Goal: Task Accomplishment & Management: Use online tool/utility

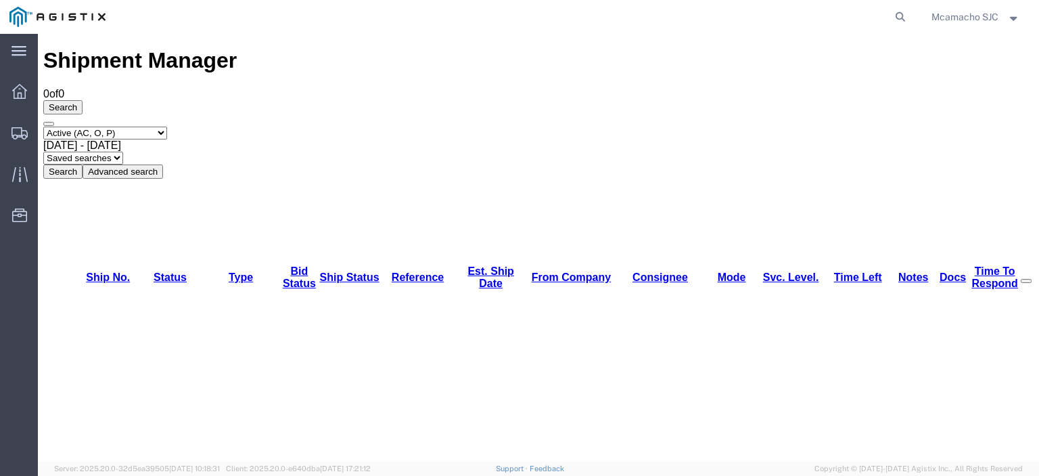
click at [112, 126] on select "Select status Active (AC, O, P) All Approved Awaiting Confirmation (AC) Booked …" at bounding box center [105, 132] width 124 height 13
select select "BOOK"
click at [43, 126] on select "Select status Active (AC, O, P) All Approved Awaiting Confirmation (AC) Booked …" at bounding box center [105, 132] width 124 height 13
click at [83, 164] on button "Search" at bounding box center [62, 171] width 39 height 14
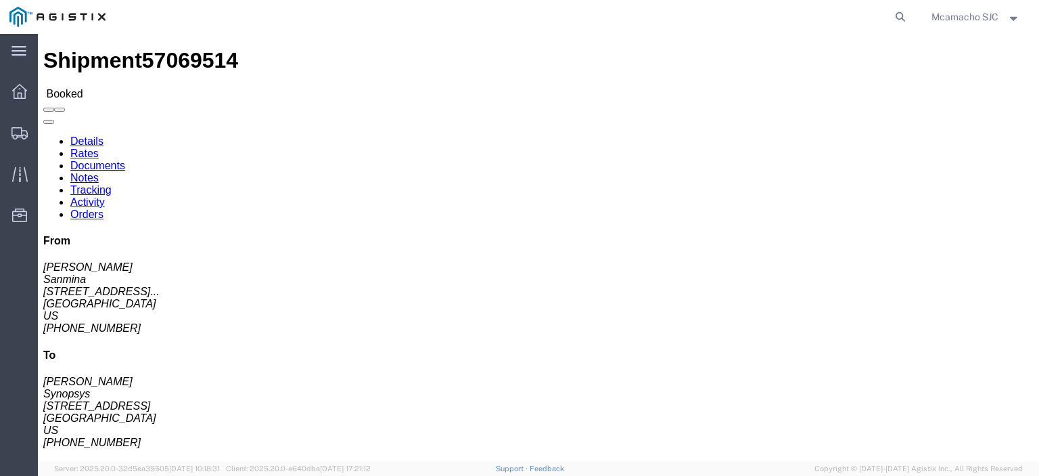
click link "Documents"
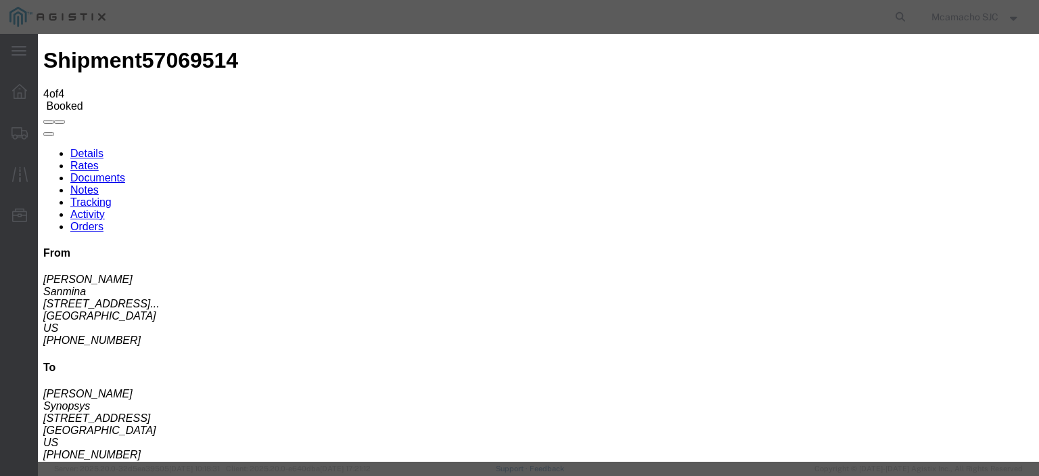
drag, startPoint x: 904, startPoint y: 74, endPoint x: 977, endPoint y: 39, distance: 81.1
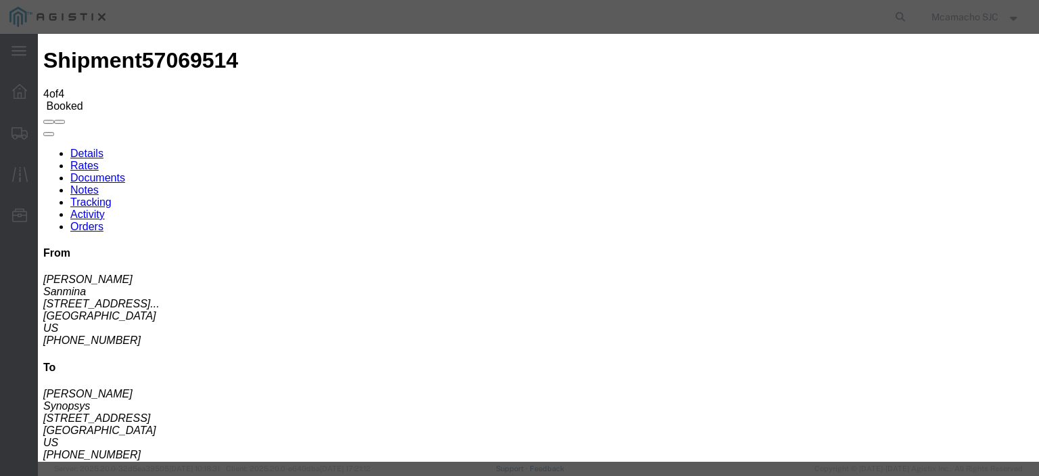
type input "C:\fakepath\1001005182.pdf"
drag, startPoint x: 475, startPoint y: 139, endPoint x: 482, endPoint y: 147, distance: 11.5
type input "AIRGROUP"
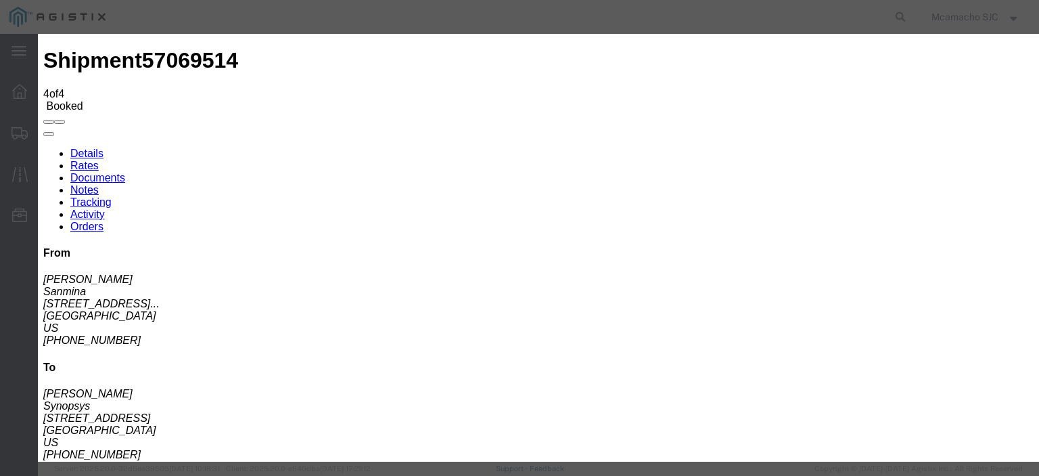
type input "h"
type input "HAWB"
select select "BILL_OF_LADING"
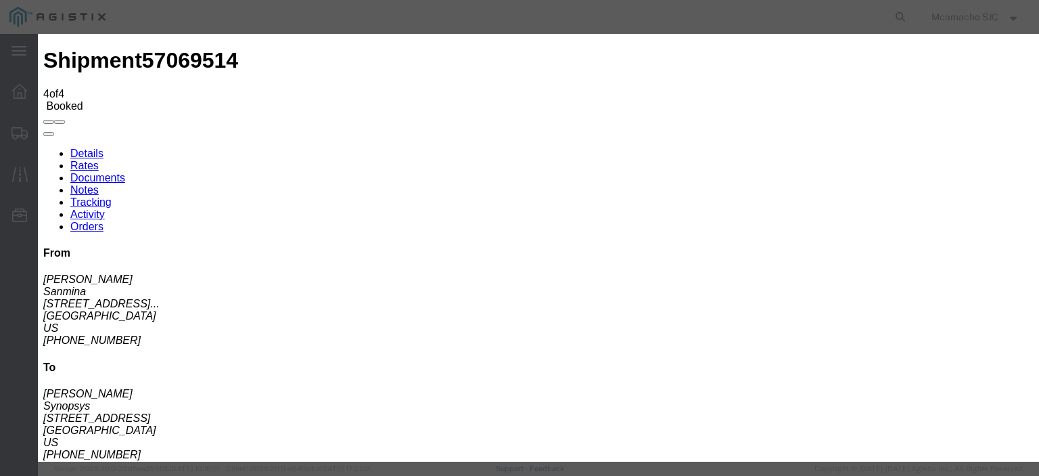
select select
